Goal: Navigation & Orientation: Find specific page/section

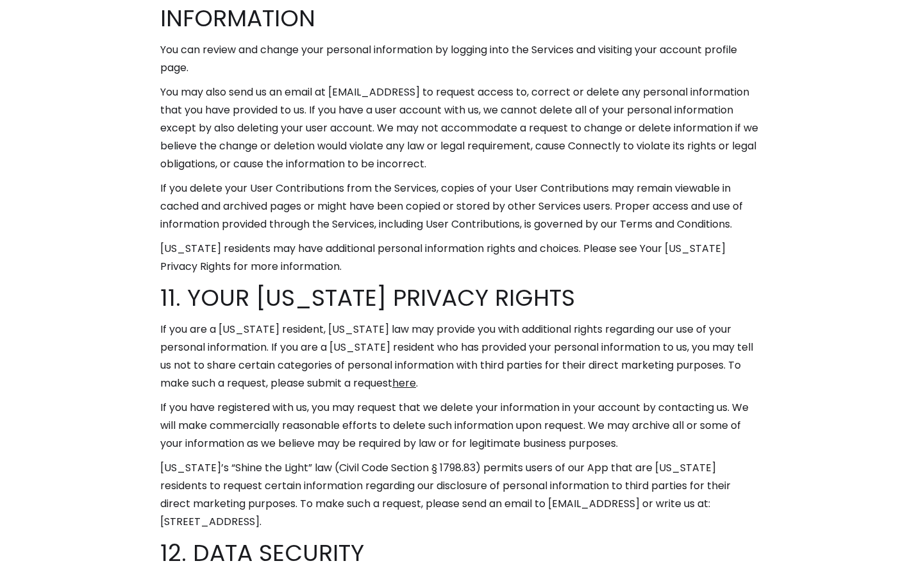
scroll to position [7891, 0]
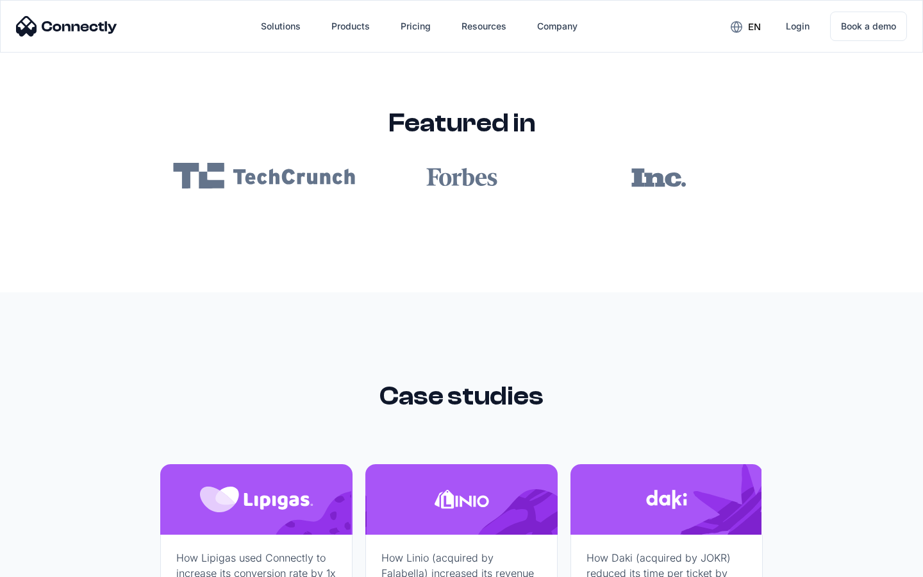
scroll to position [7676, 0]
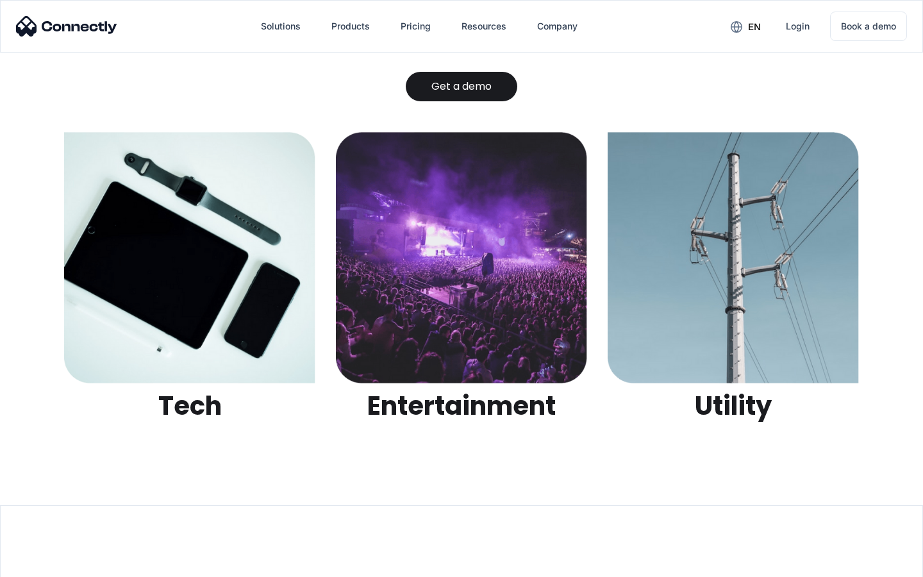
scroll to position [4044, 0]
